Goal: Book appointment/travel/reservation

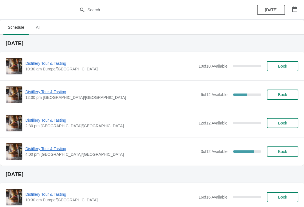
click at [34, 91] on span "Distillery Tour & Tasting" at bounding box center [111, 92] width 173 height 6
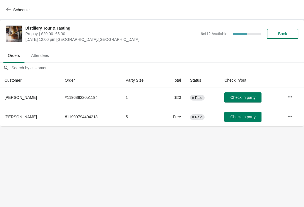
click at [10, 10] on icon "button" at bounding box center [8, 9] width 5 height 5
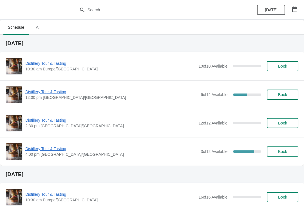
click at [40, 92] on span "Distillery Tour & Tasting" at bounding box center [111, 92] width 173 height 6
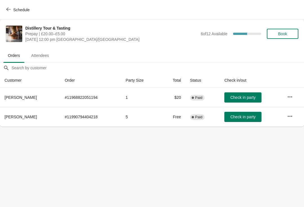
click at [8, 9] on icon "button" at bounding box center [8, 9] width 5 height 5
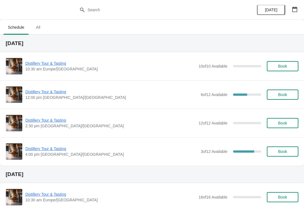
click at [300, 5] on button "button" at bounding box center [295, 9] width 10 height 10
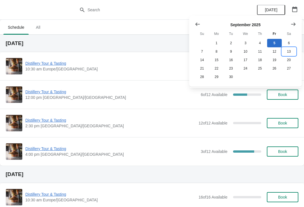
click at [292, 52] on button "13" at bounding box center [289, 51] width 14 height 8
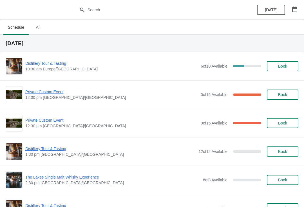
click at [284, 65] on span "Book" at bounding box center [282, 66] width 9 height 5
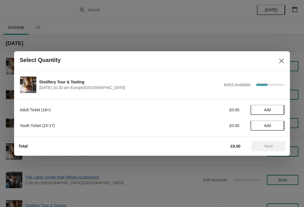
click at [119, 28] on div at bounding box center [152, 103] width 304 height 207
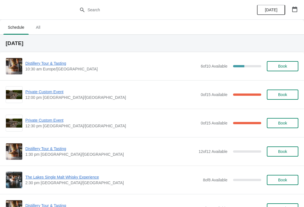
click at [34, 65] on span "Distillery Tour & Tasting" at bounding box center [111, 64] width 173 height 6
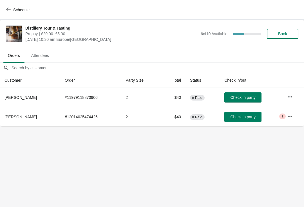
click at [8, 11] on icon "button" at bounding box center [8, 10] width 5 height 4
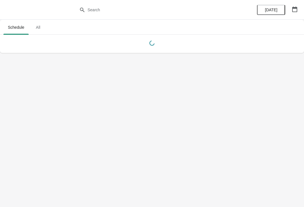
click at [295, 8] on icon "button" at bounding box center [294, 9] width 5 height 6
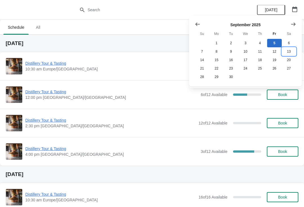
click at [287, 52] on button "13" at bounding box center [289, 51] width 14 height 8
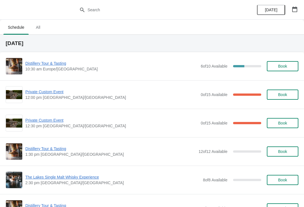
click at [285, 66] on span "Book" at bounding box center [282, 66] width 9 height 5
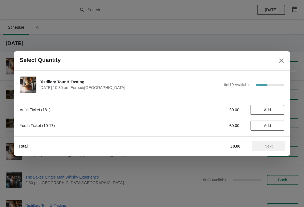
click at [267, 106] on button "Add" at bounding box center [268, 110] width 34 height 10
click at [278, 110] on icon at bounding box center [277, 110] width 6 height 6
click at [280, 108] on icon at bounding box center [277, 110] width 6 height 6
click at [279, 112] on icon at bounding box center [277, 110] width 6 height 6
click at [280, 110] on icon at bounding box center [277, 110] width 6 height 6
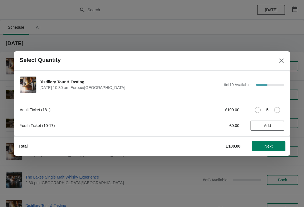
click at [280, 110] on icon at bounding box center [277, 110] width 6 height 6
click at [284, 111] on div "5" at bounding box center [268, 110] width 34 height 6
click at [280, 108] on icon at bounding box center [277, 110] width 6 height 6
click at [267, 147] on span "Next" at bounding box center [269, 146] width 8 height 5
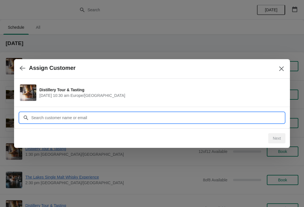
click at [96, 116] on input "Customer" at bounding box center [158, 118] width 254 height 10
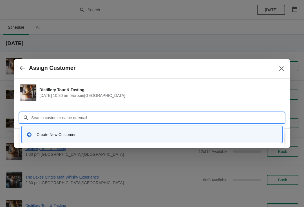
click at [67, 139] on div "Create New Customer" at bounding box center [152, 135] width 256 height 12
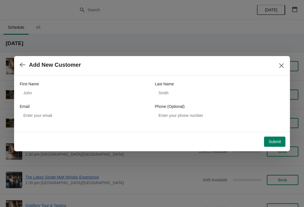
click at [44, 87] on div "First Name" at bounding box center [85, 84] width 130 height 6
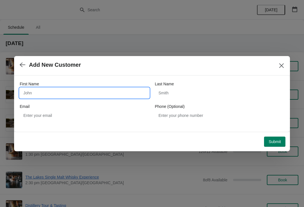
click at [50, 92] on input "First Name" at bounding box center [85, 93] width 130 height 10
type input "Agnes"
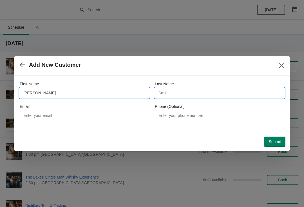
click at [178, 97] on input "Last Name" at bounding box center [220, 93] width 130 height 10
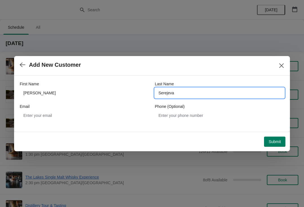
type input "Serejeva"
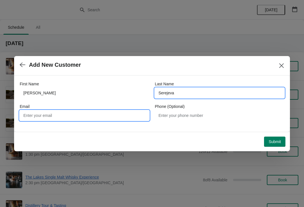
click at [87, 114] on input "Email" at bounding box center [85, 115] width 130 height 10
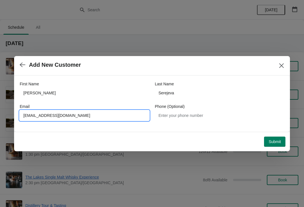
type input "Agiiiiga@gmail.com"
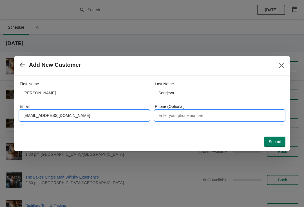
click at [180, 117] on input "Phone (Optional)" at bounding box center [220, 115] width 130 height 10
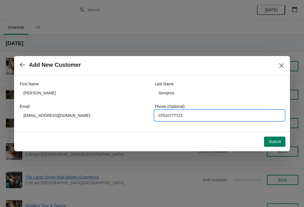
type input "07510777723"
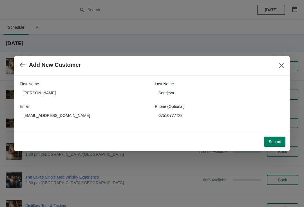
click at [274, 140] on span "Submit" at bounding box center [275, 141] width 12 height 5
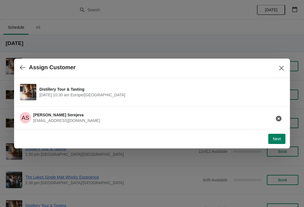
click at [277, 138] on span "Next" at bounding box center [277, 139] width 8 height 5
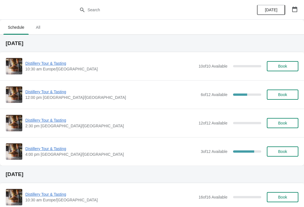
click at [288, 123] on span "Book" at bounding box center [282, 123] width 21 height 5
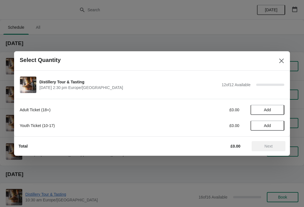
click at [280, 59] on icon "Close" at bounding box center [282, 61] width 6 height 6
